Goal: Task Accomplishment & Management: Use online tool/utility

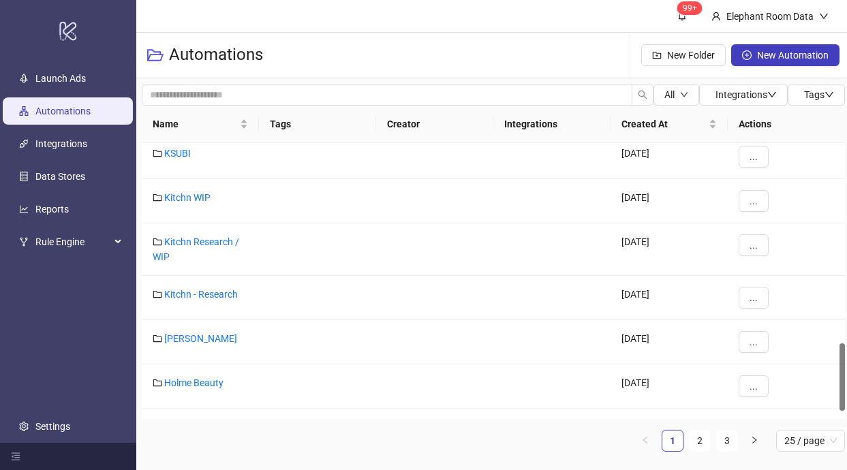
scroll to position [848, 0]
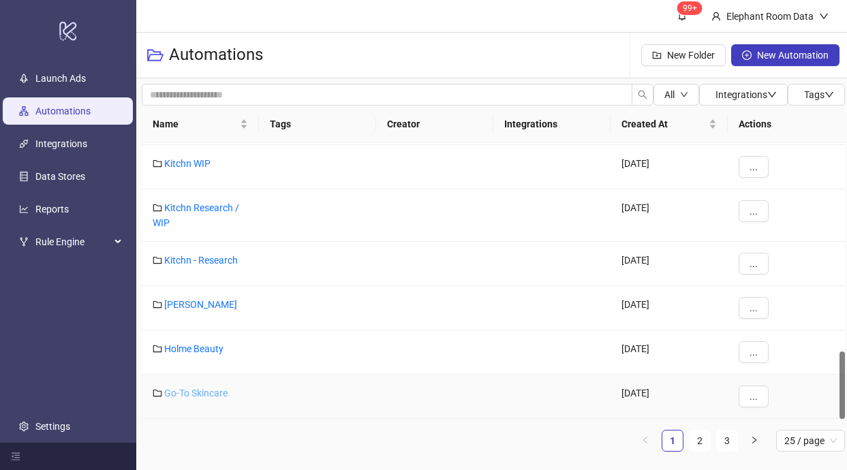
click at [185, 393] on link "Go-To Skincare" at bounding box center [195, 393] width 63 height 11
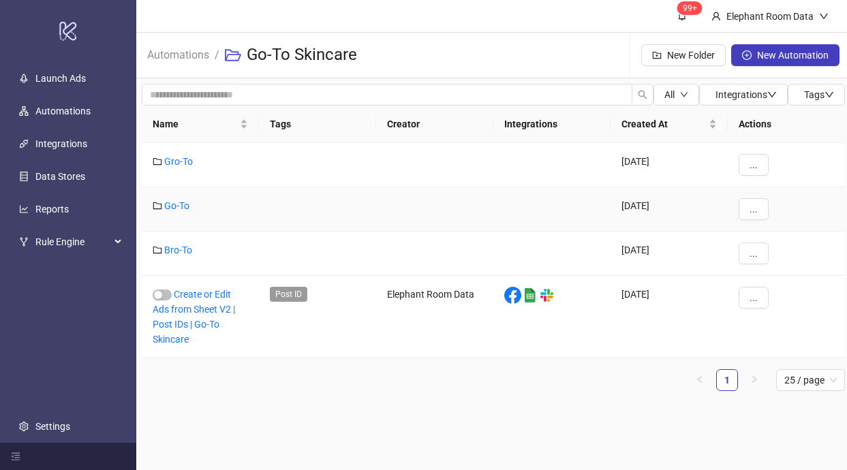
click at [153, 213] on div "Go-To" at bounding box center [200, 209] width 117 height 44
click at [158, 208] on icon "folder" at bounding box center [157, 205] width 9 height 7
click at [163, 202] on div "Go-To" at bounding box center [200, 209] width 117 height 44
click at [172, 206] on link "Go-To" at bounding box center [176, 205] width 25 height 11
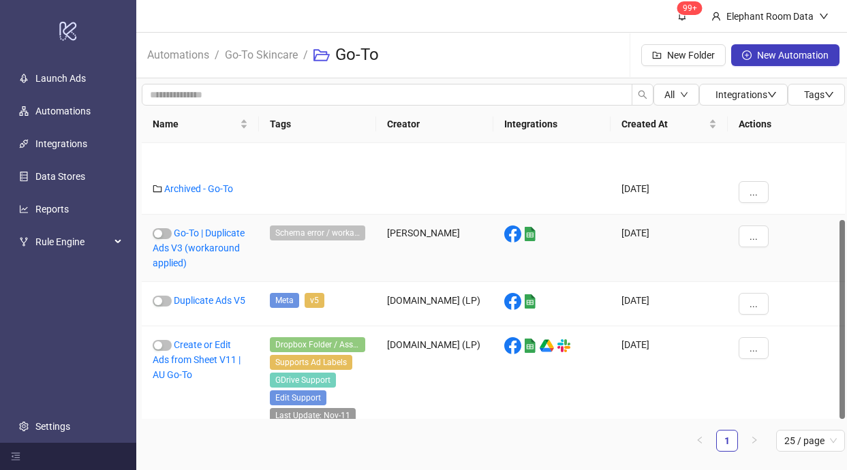
scroll to position [106, 0]
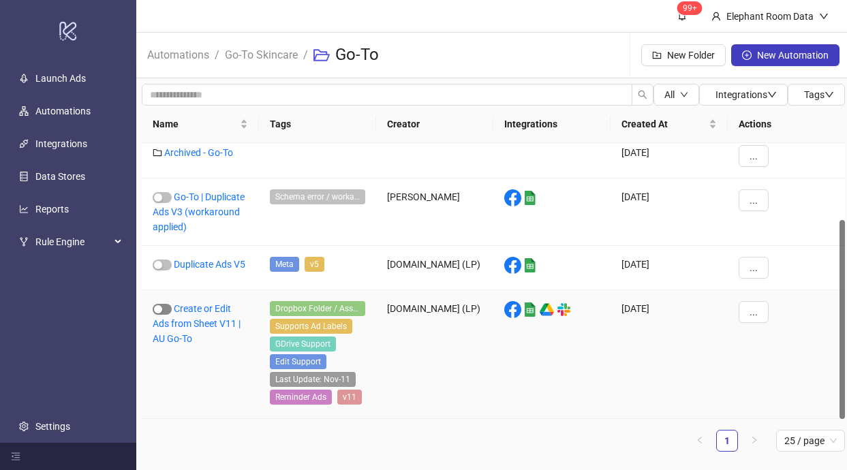
click at [164, 310] on span "button" at bounding box center [162, 309] width 19 height 11
click at [211, 315] on div "Create or Edit Ads from Sheet V11 | AU Go-To" at bounding box center [200, 354] width 117 height 129
click at [211, 320] on link "Create or Edit Ads from Sheet V11 | AU Go-To" at bounding box center [197, 323] width 88 height 41
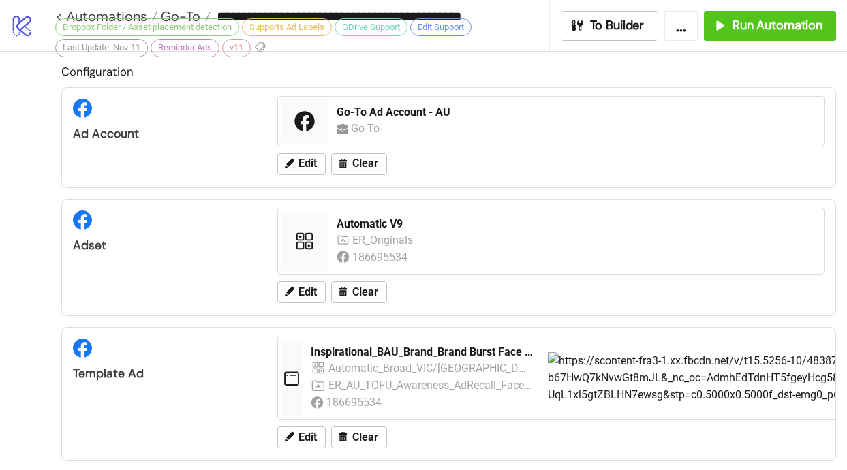
scroll to position [709, 0]
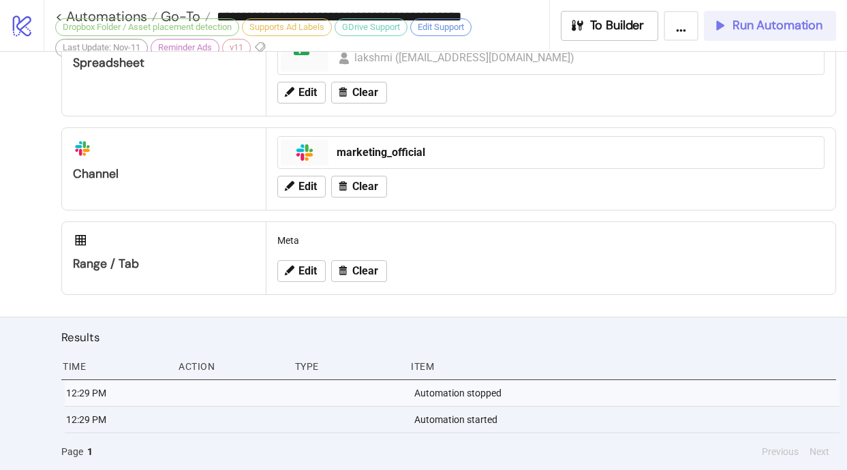
click at [784, 30] on span "Run Automation" at bounding box center [778, 26] width 90 height 16
